Goal: Share content: Share content

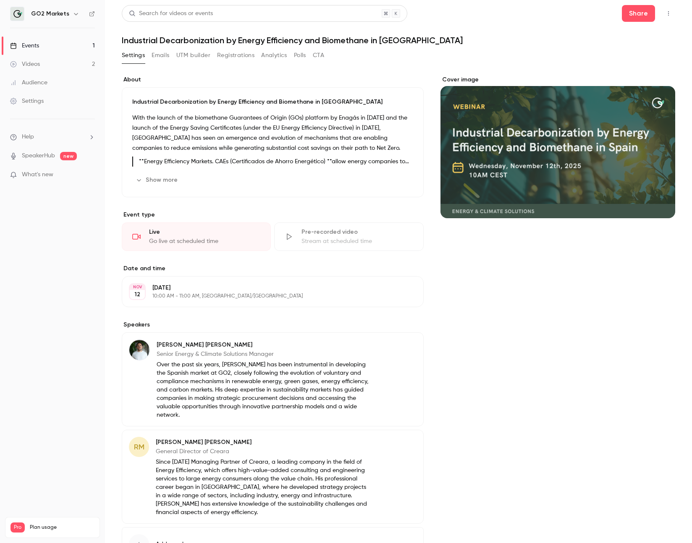
click at [55, 66] on link "Videos 2" at bounding box center [52, 64] width 105 height 18
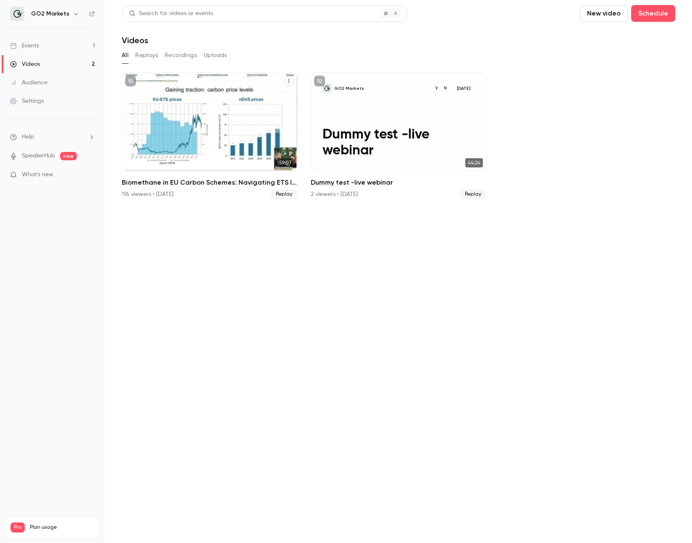
click at [213, 106] on div "Biomethane in EU Carbon Schemes: Navigating ETS I, ETS II, and BEHG" at bounding box center [209, 121] width 175 height 99
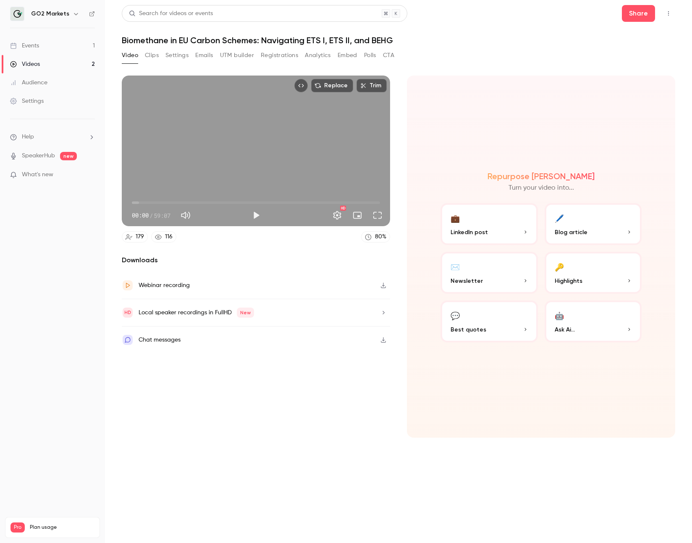
click at [361, 285] on div "Webinar recording" at bounding box center [256, 285] width 268 height 27
click at [374, 314] on div "Local speaker recordings in FullHD New" at bounding box center [256, 312] width 268 height 27
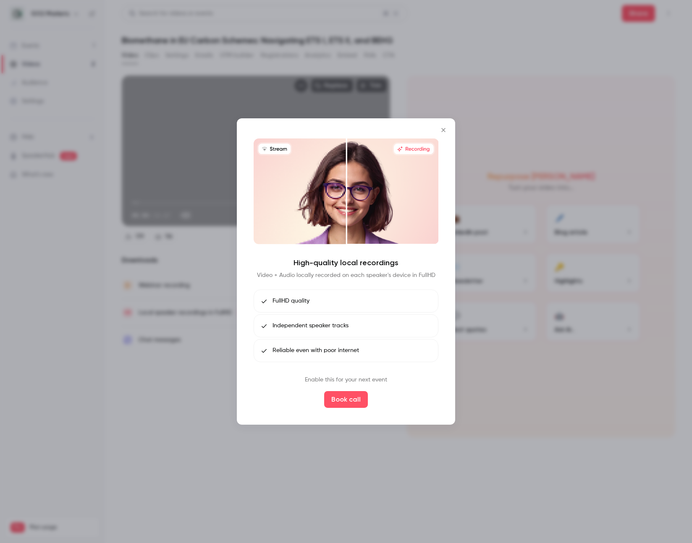
click at [444, 128] on icon "Close" at bounding box center [443, 130] width 10 height 7
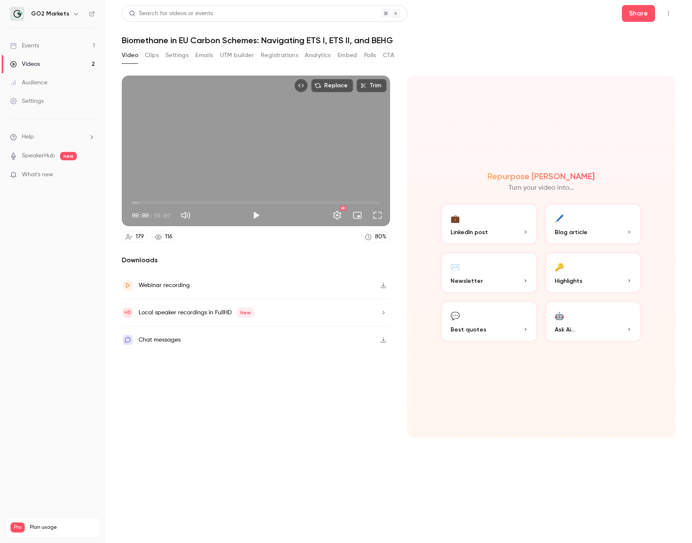
click at [350, 54] on button "Embed" at bounding box center [347, 55] width 20 height 13
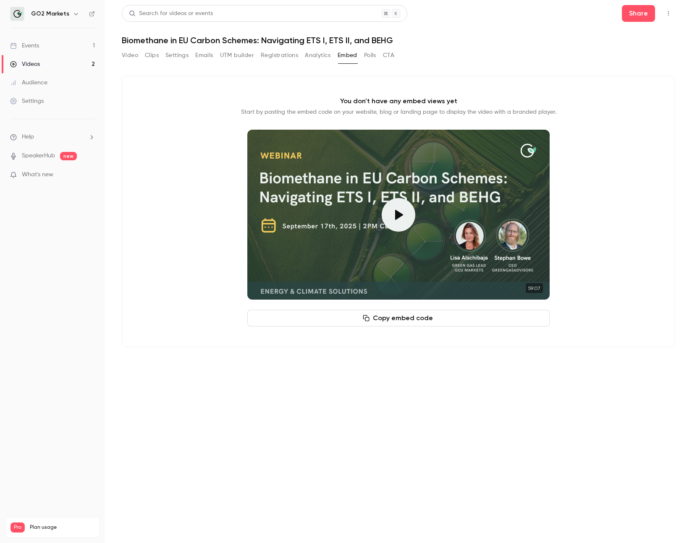
click at [413, 319] on button "Copy embed code" at bounding box center [398, 318] width 302 height 17
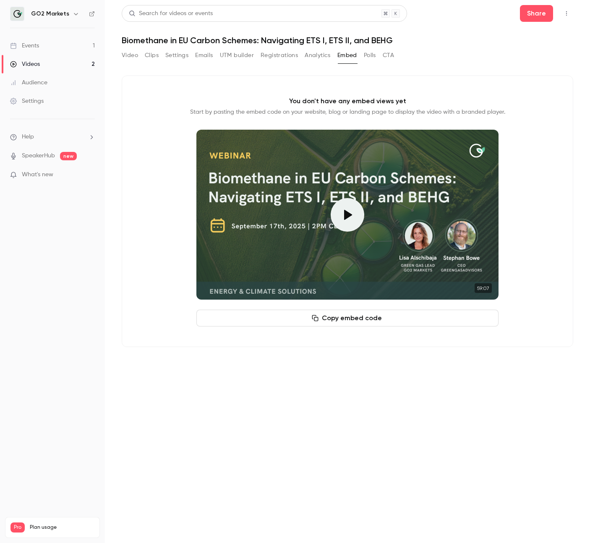
click at [359, 321] on button "Copy embed code" at bounding box center [347, 318] width 302 height 17
